Goal: Information Seeking & Learning: Learn about a topic

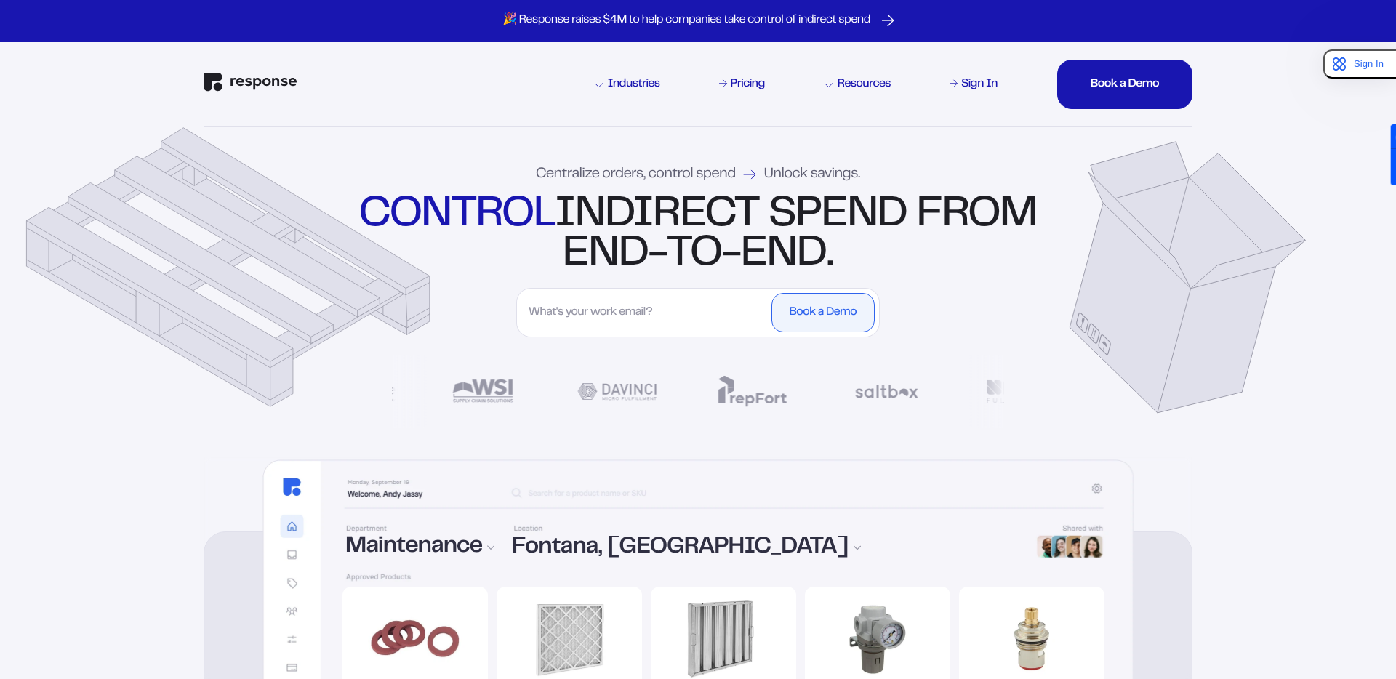
click at [644, 269] on div "control indirect spend from end-to-end." at bounding box center [697, 235] width 685 height 78
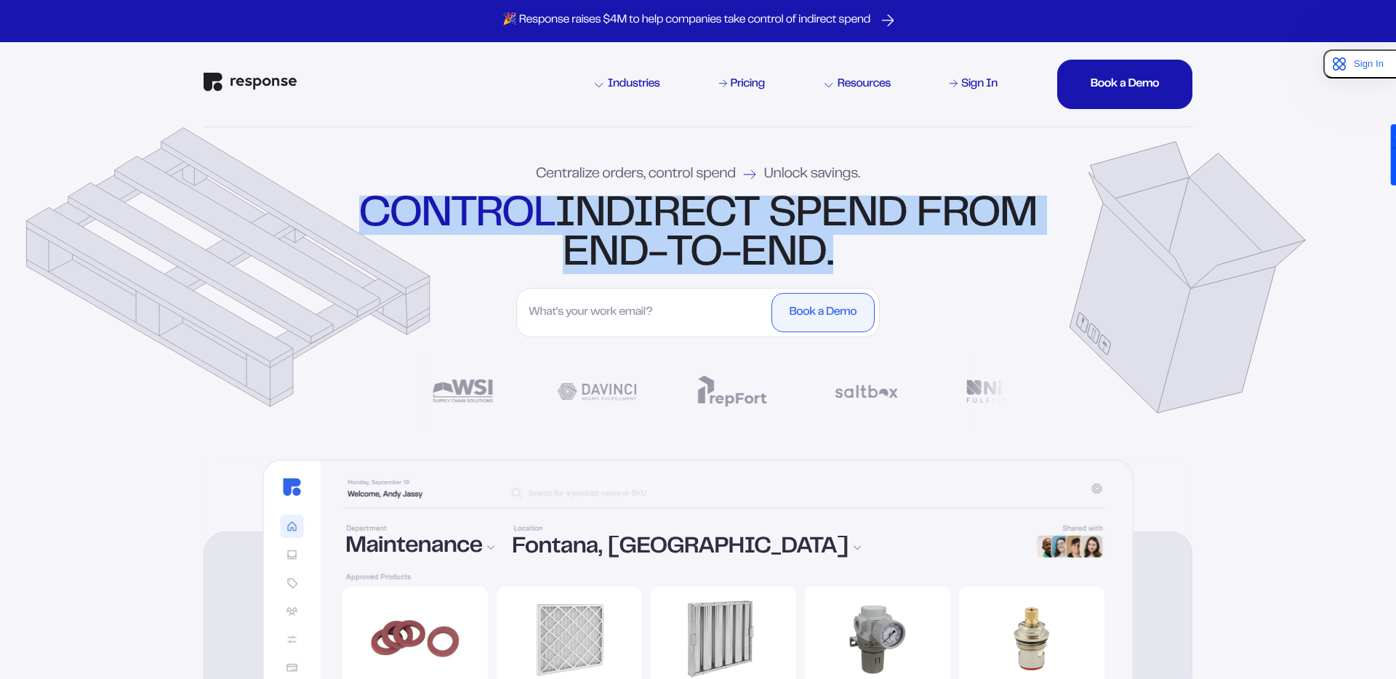
click at [644, 269] on div "control indirect spend from end-to-end." at bounding box center [697, 235] width 685 height 78
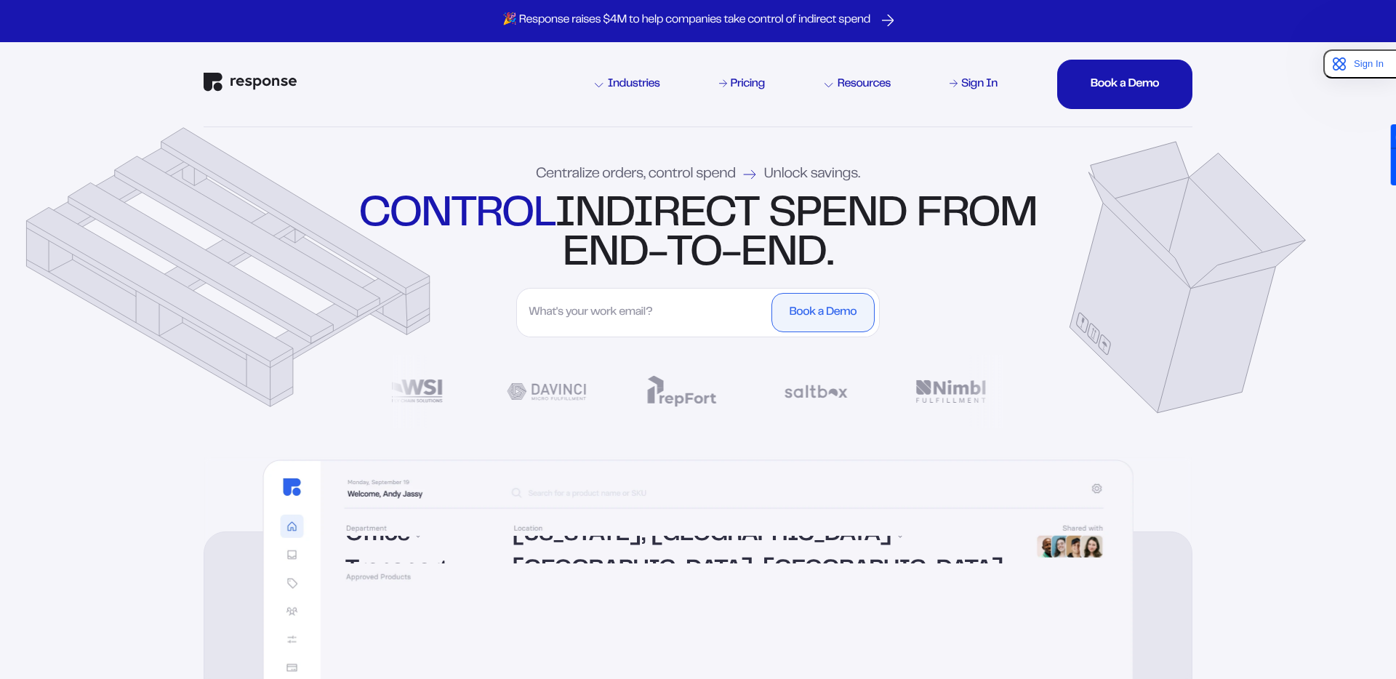
click at [613, 176] on div "Centralize orders, control spend Unlock savings." at bounding box center [698, 174] width 324 height 15
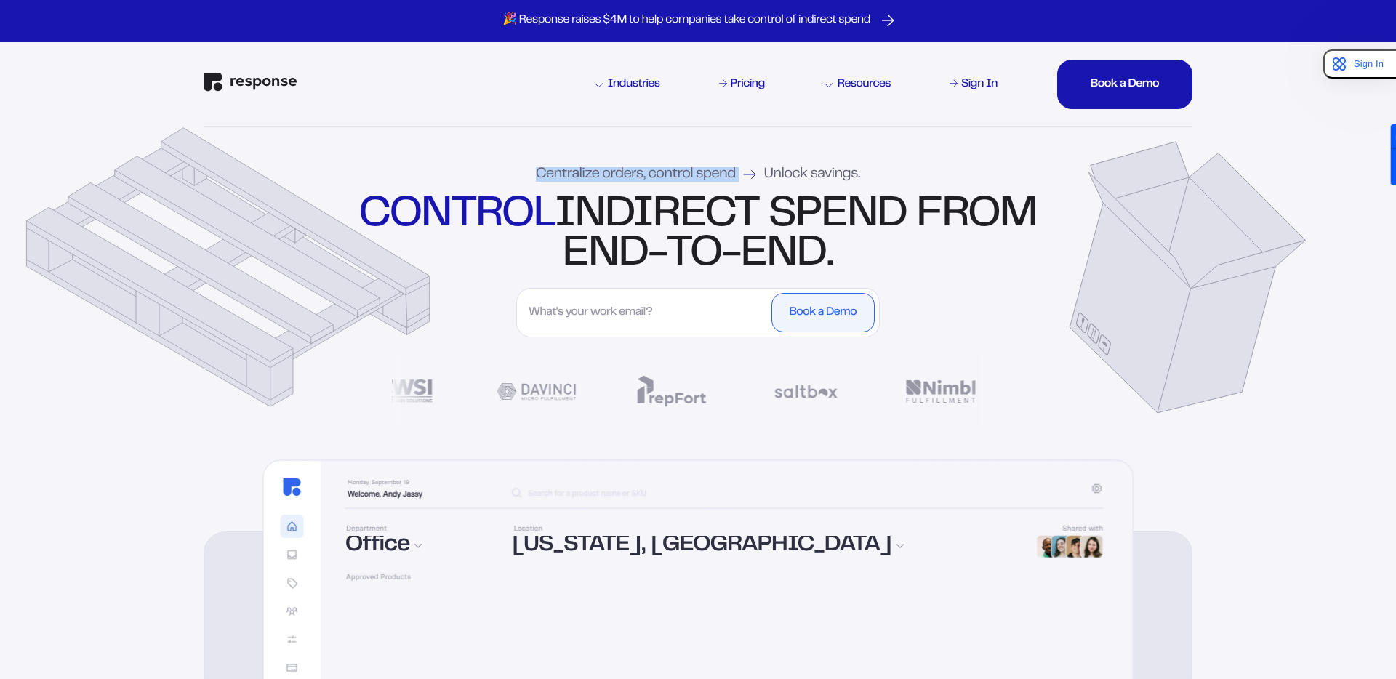
click at [613, 176] on div "Centralize orders, control spend Unlock savings." at bounding box center [698, 174] width 324 height 15
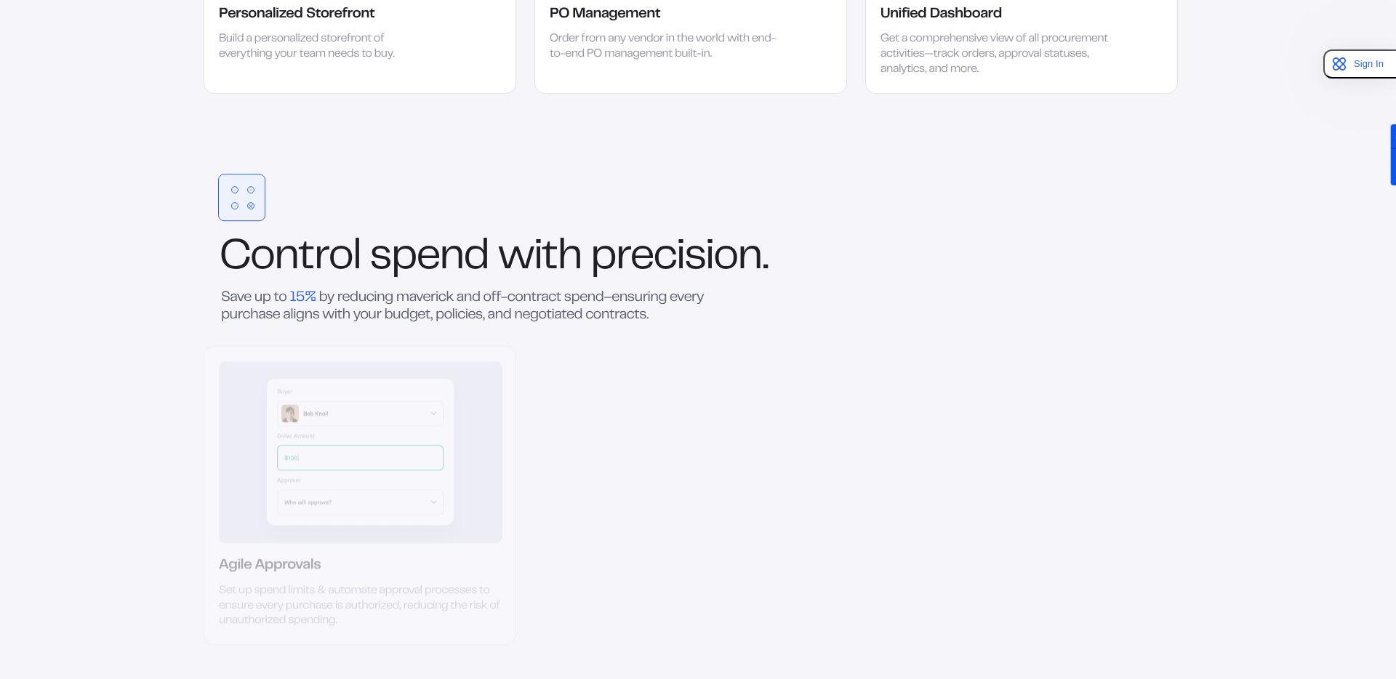
scroll to position [2328, 0]
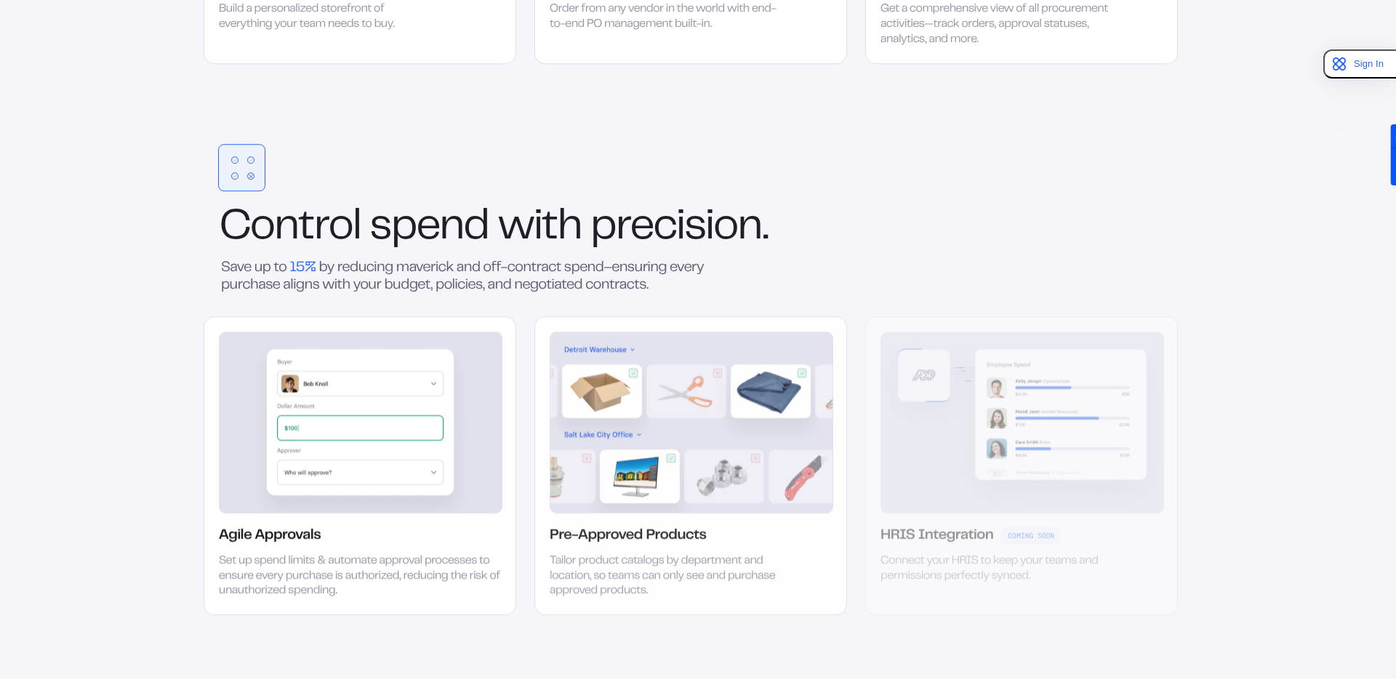
click at [246, 268] on span "Save" at bounding box center [236, 268] width 31 height 12
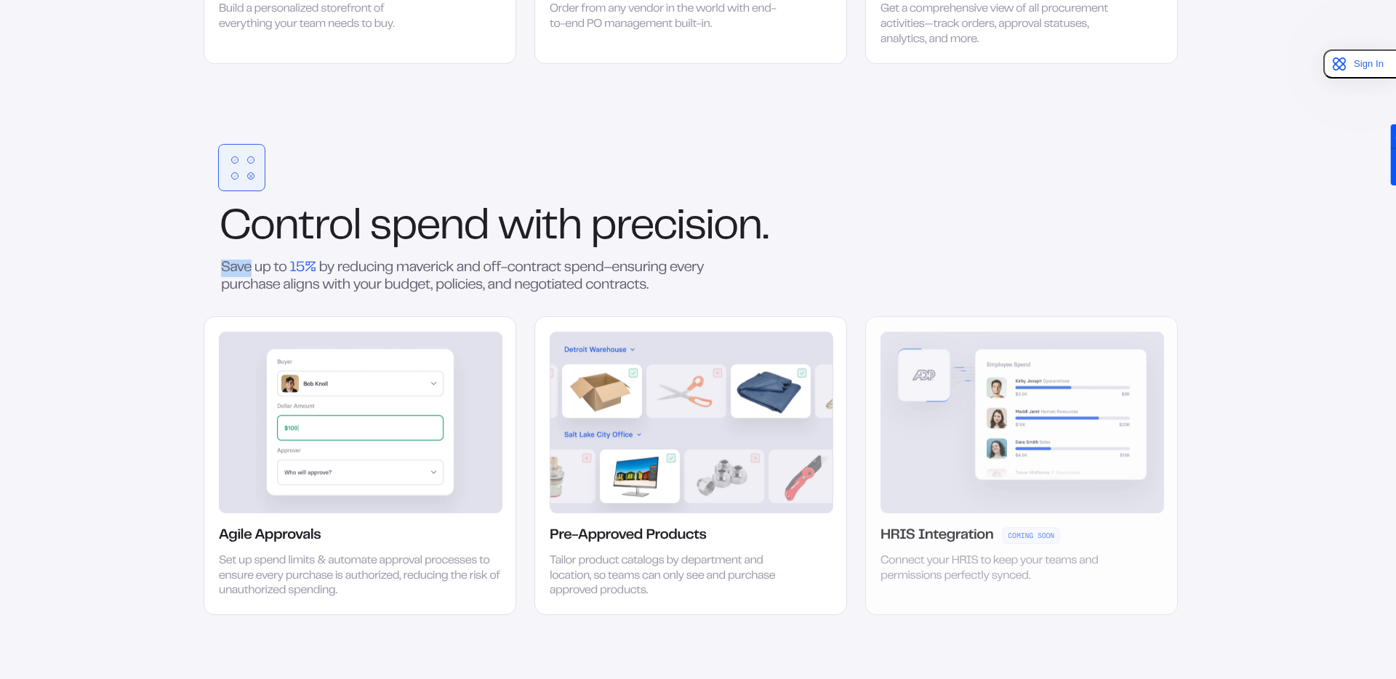
click at [246, 268] on span "Save" at bounding box center [236, 268] width 31 height 12
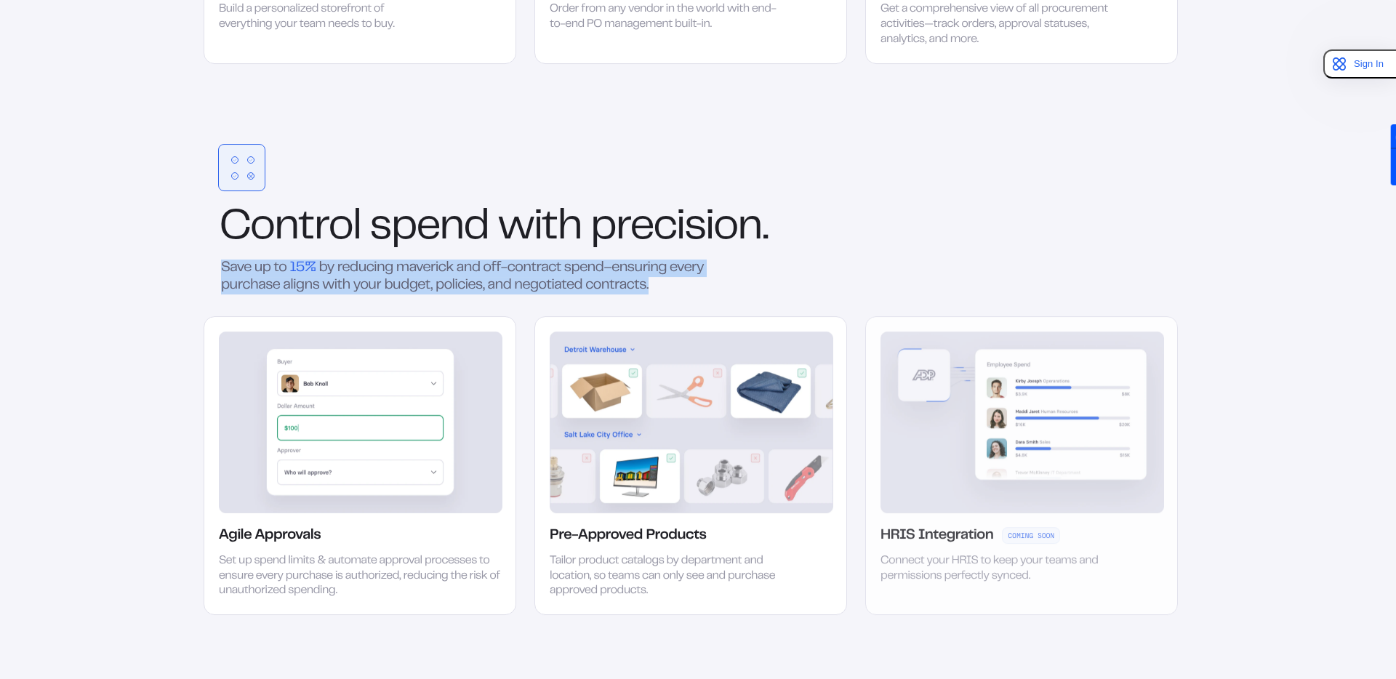
click at [246, 268] on span "Save" at bounding box center [236, 268] width 31 height 12
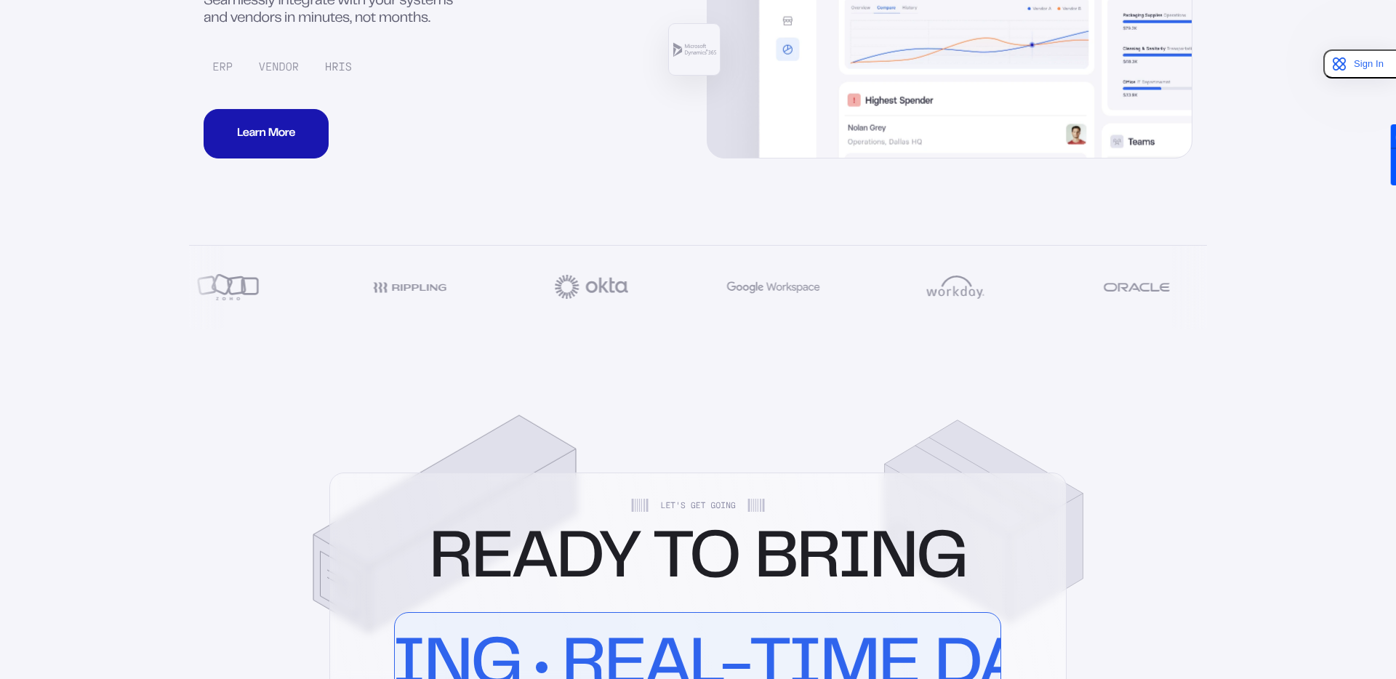
scroll to position [7045, 0]
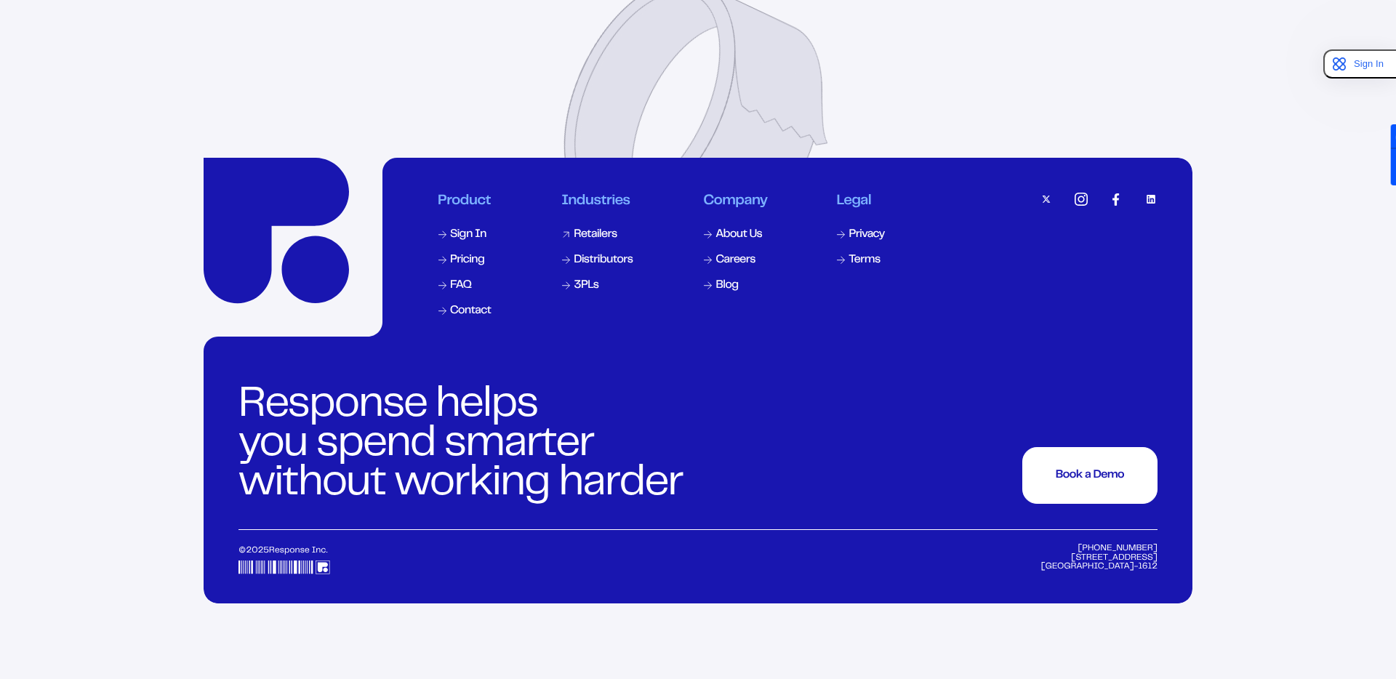
click at [586, 241] on div "Retailers" at bounding box center [594, 235] width 43 height 12
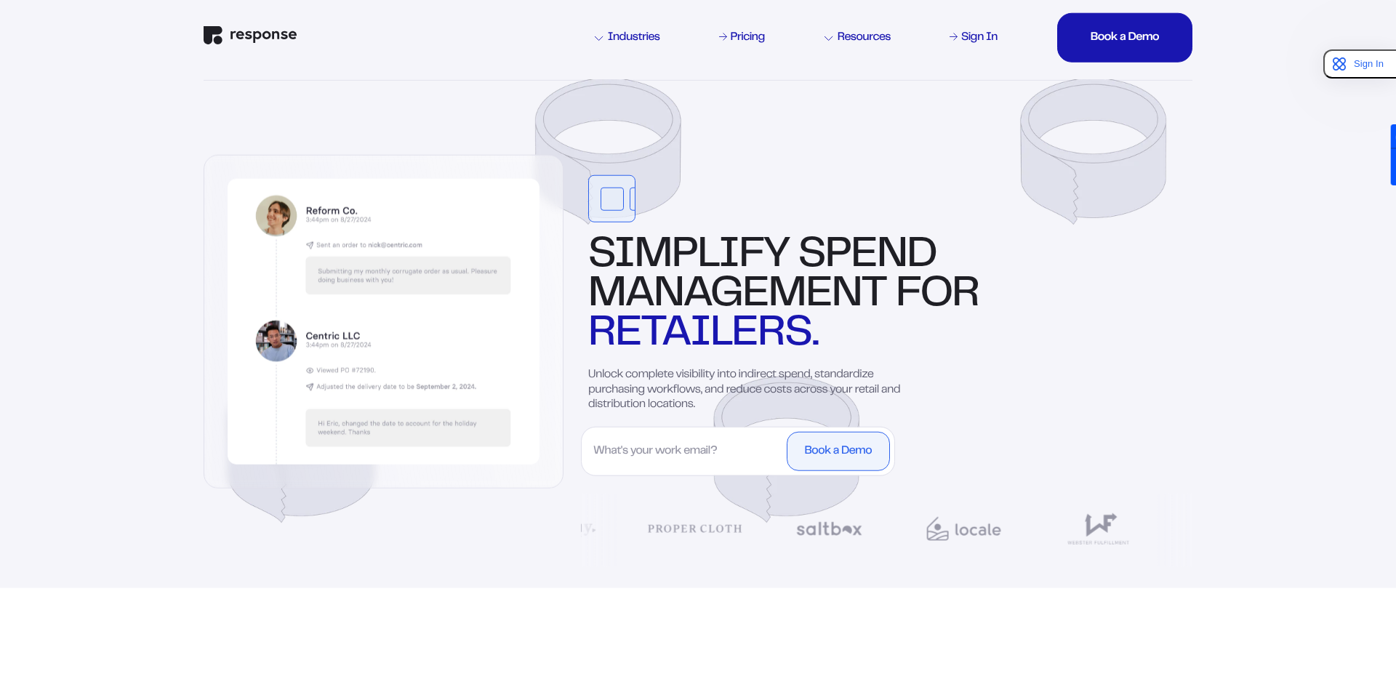
scroll to position [57, 0]
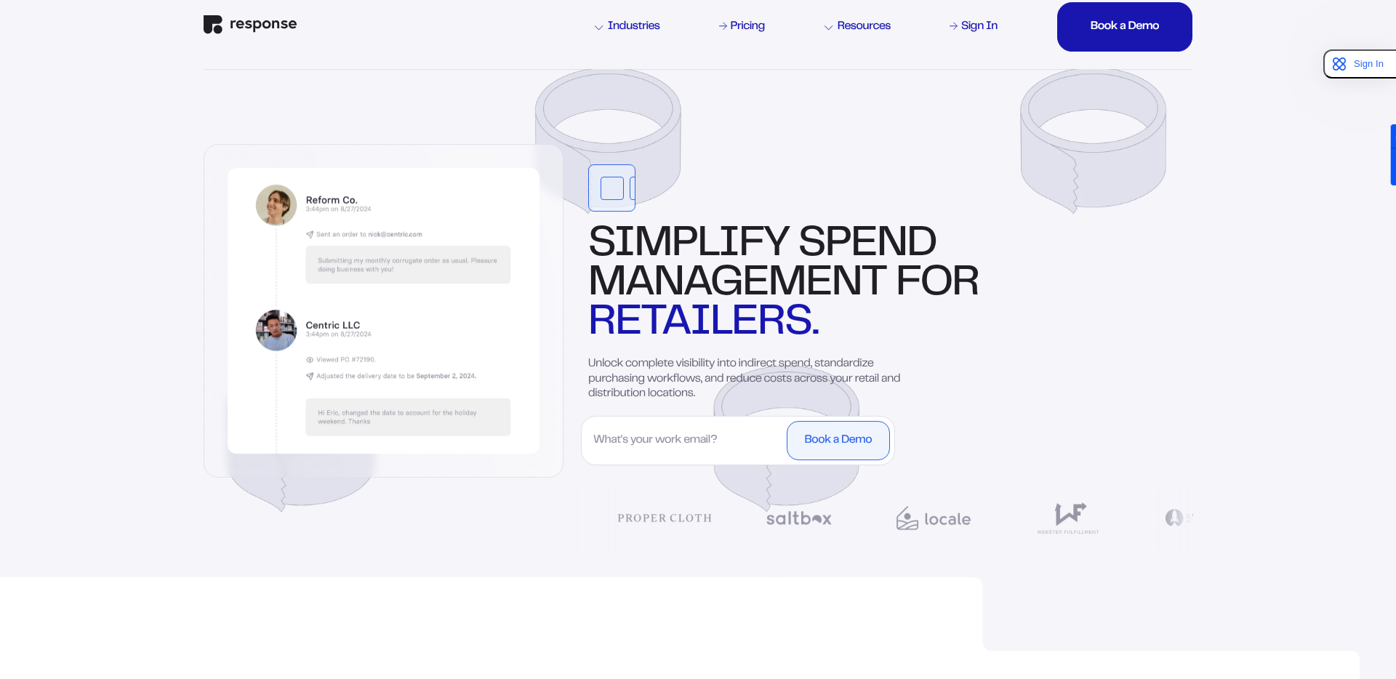
click at [614, 374] on p "Unlock complete visibility into indirect spend, standardize purchasing workflow…" at bounding box center [749, 379] width 323 height 45
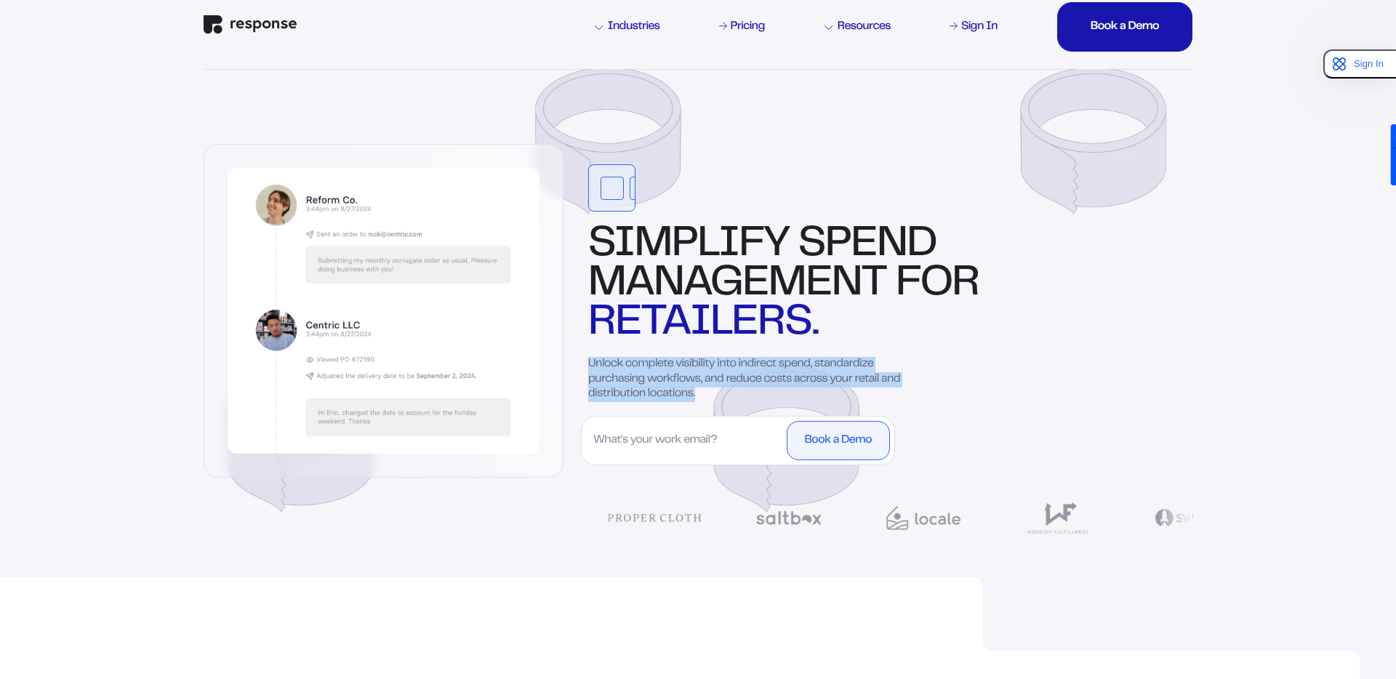
click at [614, 374] on p "Unlock complete visibility into indirect spend, standardize purchasing workflow…" at bounding box center [749, 379] width 323 height 45
click at [613, 360] on p "Unlock complete visibility into indirect spend, standardize purchasing workflow…" at bounding box center [749, 379] width 323 height 45
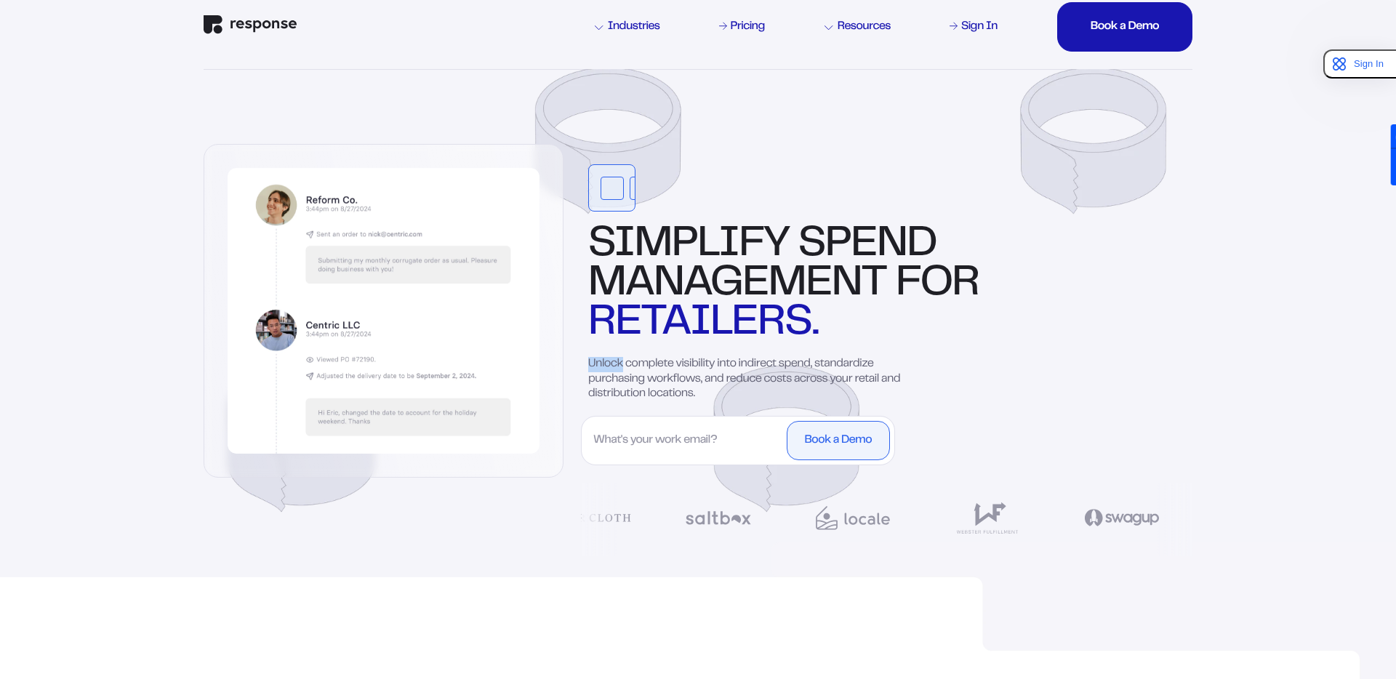
click at [613, 360] on p "Unlock complete visibility into indirect spend, standardize purchasing workflow…" at bounding box center [749, 379] width 323 height 45
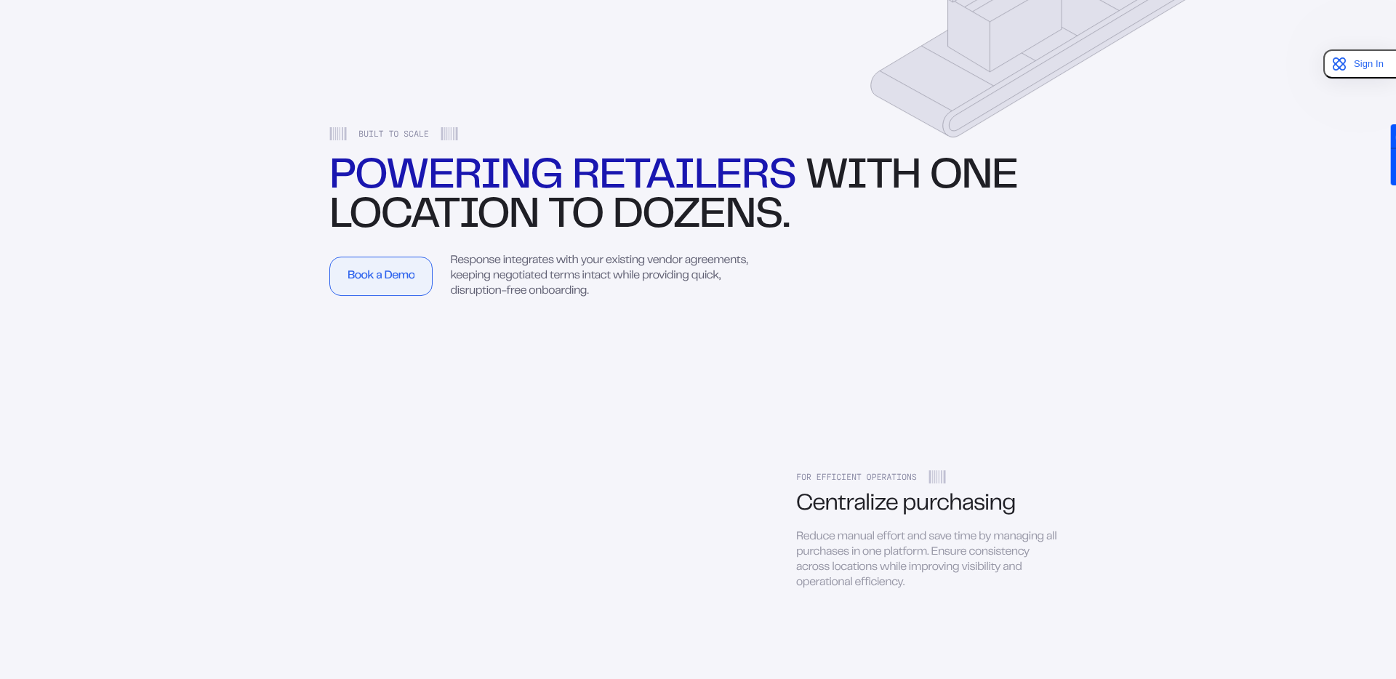
scroll to position [1498, 0]
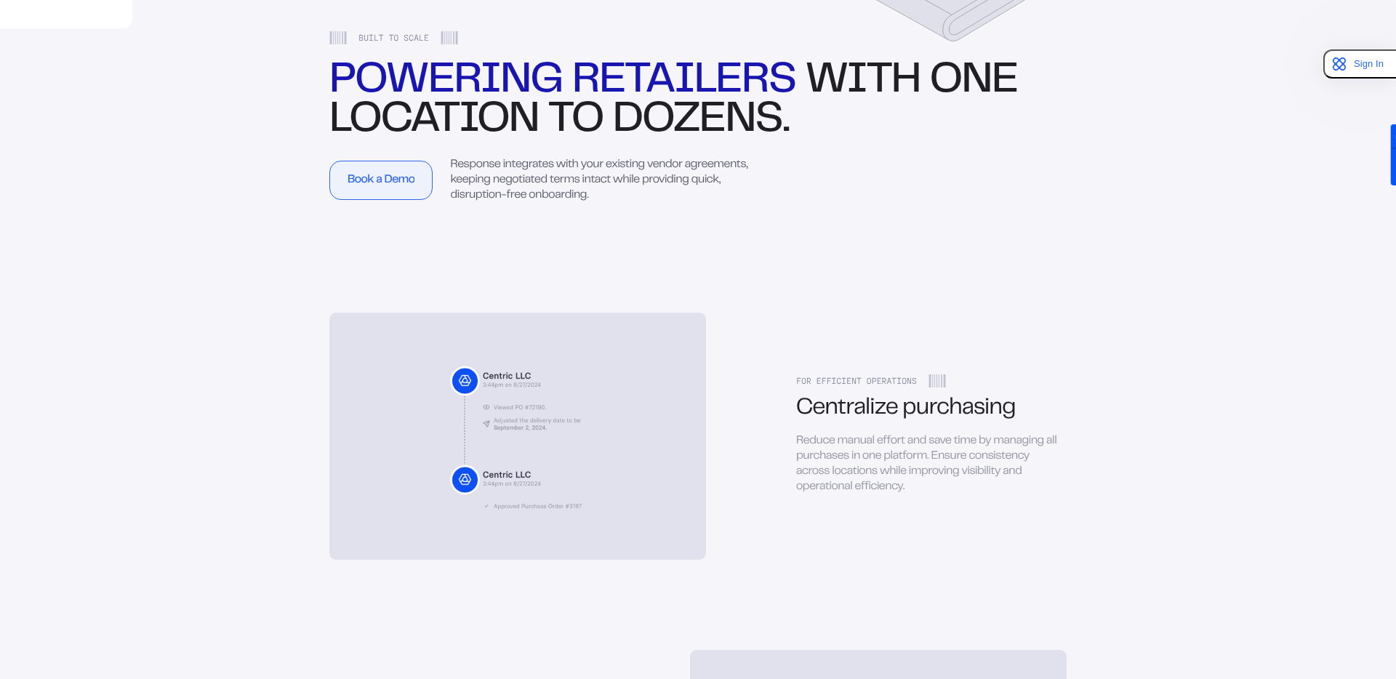
click at [490, 177] on div "Response integrates with your existing vendor agreements, keeping negotiated te…" at bounding box center [602, 180] width 305 height 45
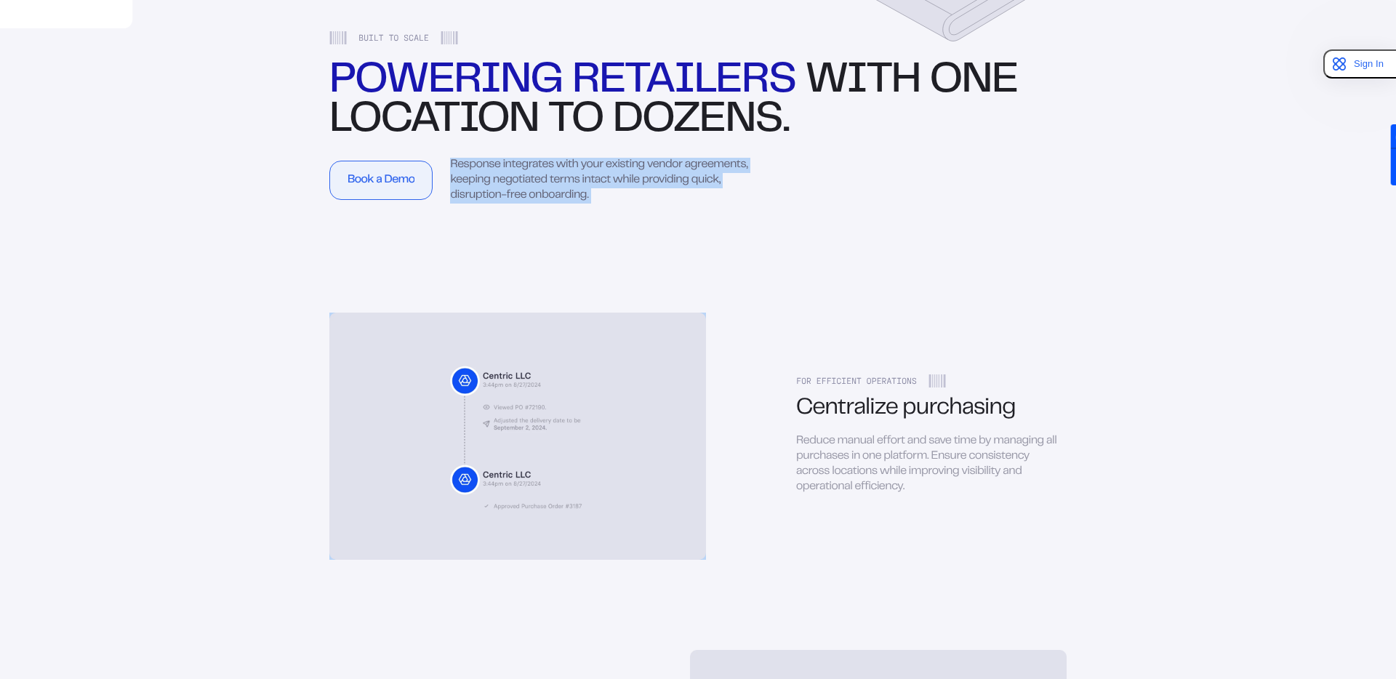
click at [490, 177] on div "Response integrates with your existing vendor agreements, keeping negotiated te…" at bounding box center [602, 180] width 305 height 45
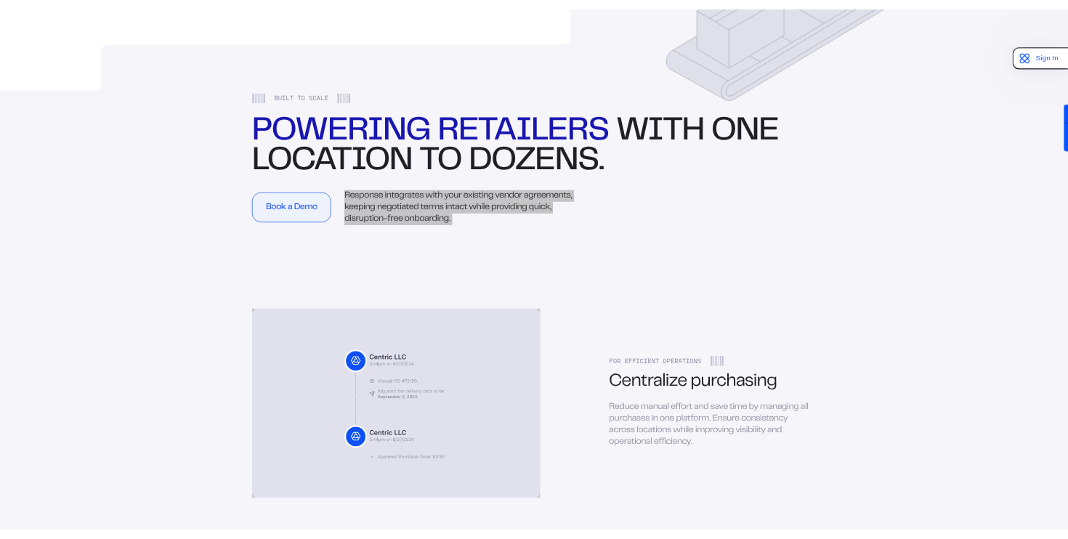
scroll to position [0, 0]
